Goal: Task Accomplishment & Management: Manage account settings

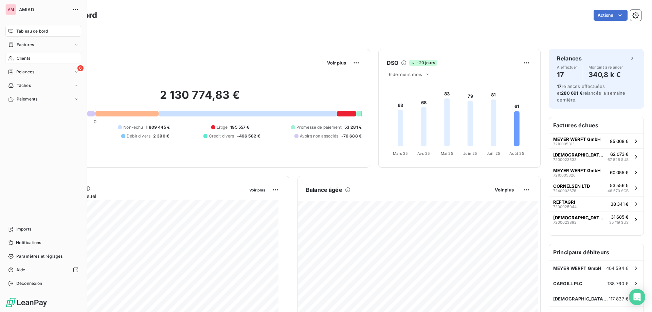
click at [28, 59] on span "Clients" at bounding box center [24, 58] width 14 height 6
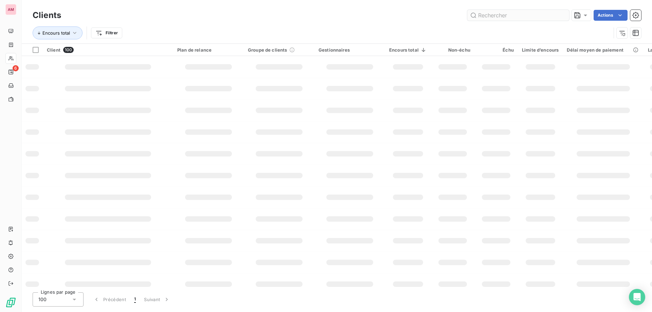
click at [496, 19] on input "text" at bounding box center [518, 15] width 102 height 11
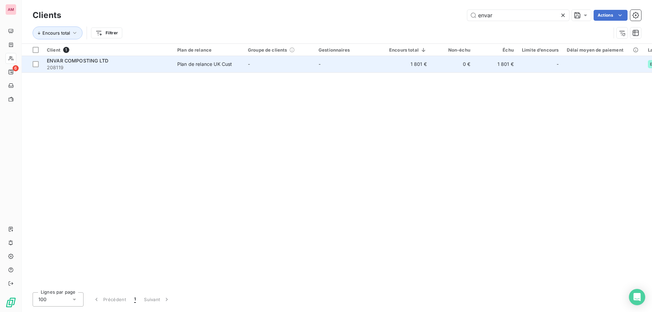
type input "envar"
click at [158, 66] on span "208119" at bounding box center [108, 67] width 122 height 7
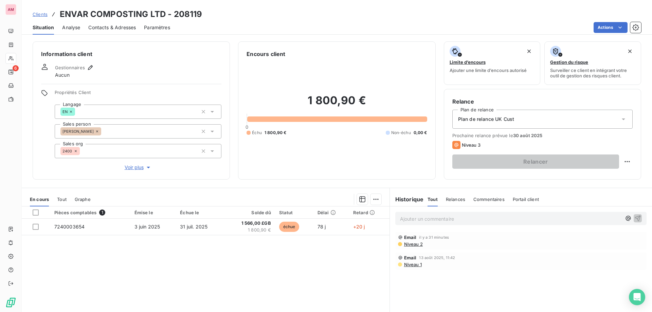
click at [119, 29] on span "Contacts & Adresses" at bounding box center [112, 27] width 48 height 7
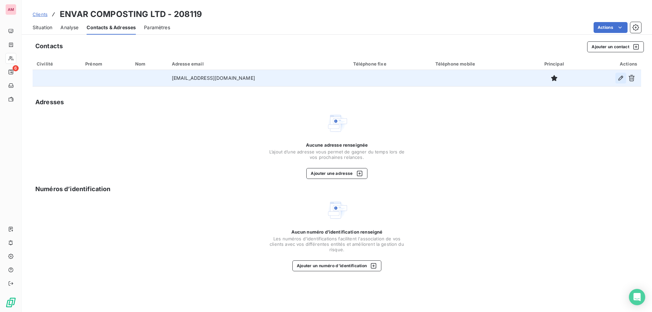
click at [622, 76] on icon "button" at bounding box center [620, 78] width 7 height 7
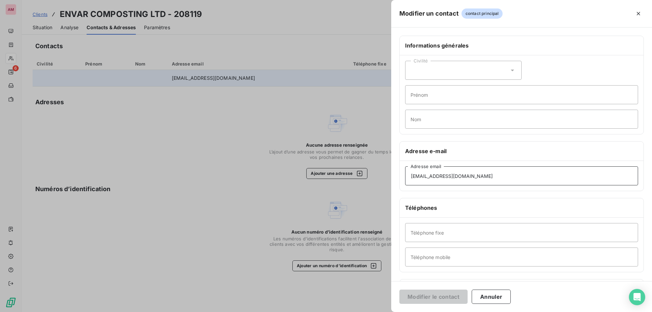
drag, startPoint x: 418, startPoint y: 175, endPoint x: 369, endPoint y: 175, distance: 48.9
click at [369, 312] on div "Modifier un contact contact principal Informations générales Civilité Prénom No…" at bounding box center [326, 312] width 652 height 0
paste input "accounts"
type input "[EMAIL_ADDRESS][DOMAIN_NAME]"
click at [446, 291] on button "Modifier le contact" at bounding box center [433, 297] width 68 height 14
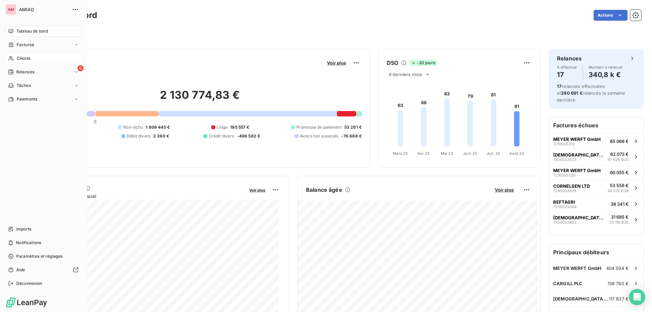
click at [12, 58] on icon at bounding box center [11, 58] width 6 height 5
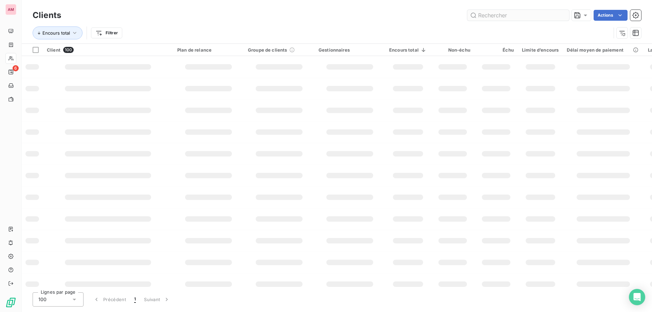
click at [523, 14] on input "text" at bounding box center [518, 15] width 102 height 11
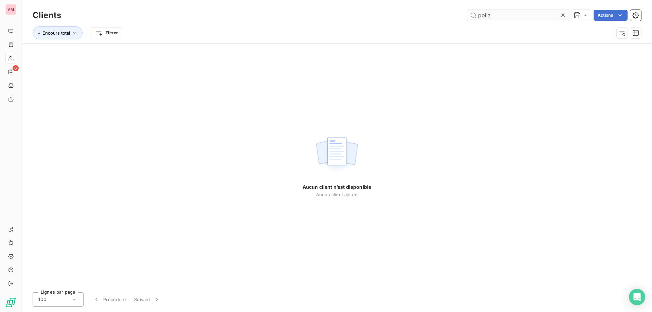
click at [481, 16] on input "polia" at bounding box center [518, 15] width 102 height 11
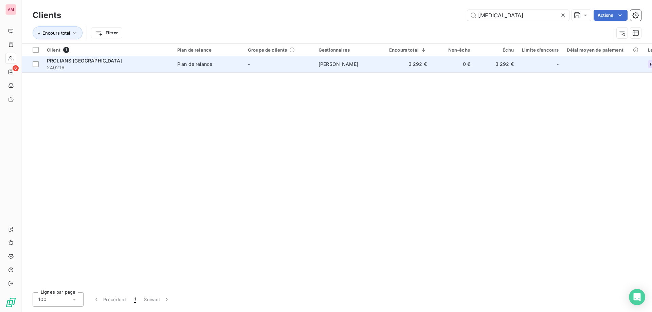
type input "prolia"
click at [155, 61] on div "PROLIANS NOUVELLE AQUITAINE" at bounding box center [108, 60] width 122 height 7
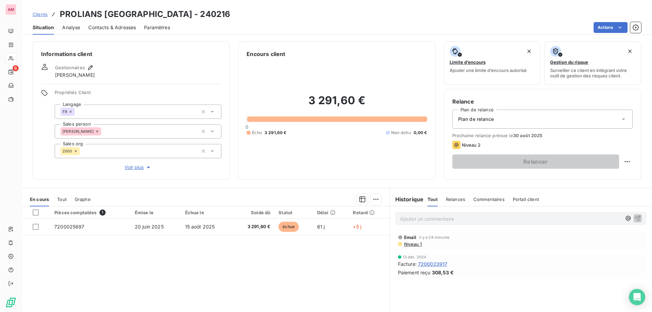
click at [128, 31] on div "Contacts & Adresses" at bounding box center [112, 27] width 48 height 14
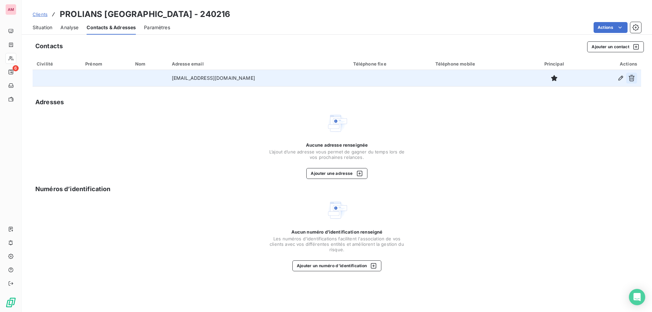
click at [631, 78] on icon "button" at bounding box center [631, 78] width 7 height 7
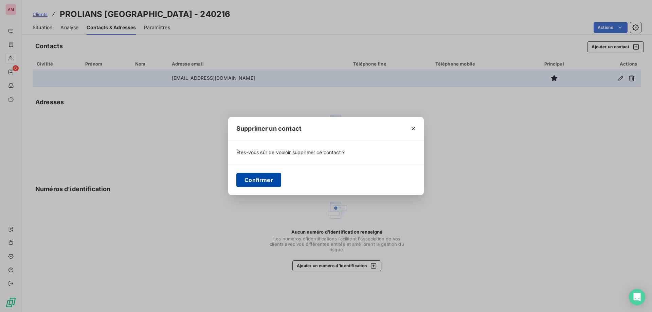
click at [265, 183] on button "Confirmer" at bounding box center [258, 180] width 45 height 14
